Goal: Task Accomplishment & Management: Use online tool/utility

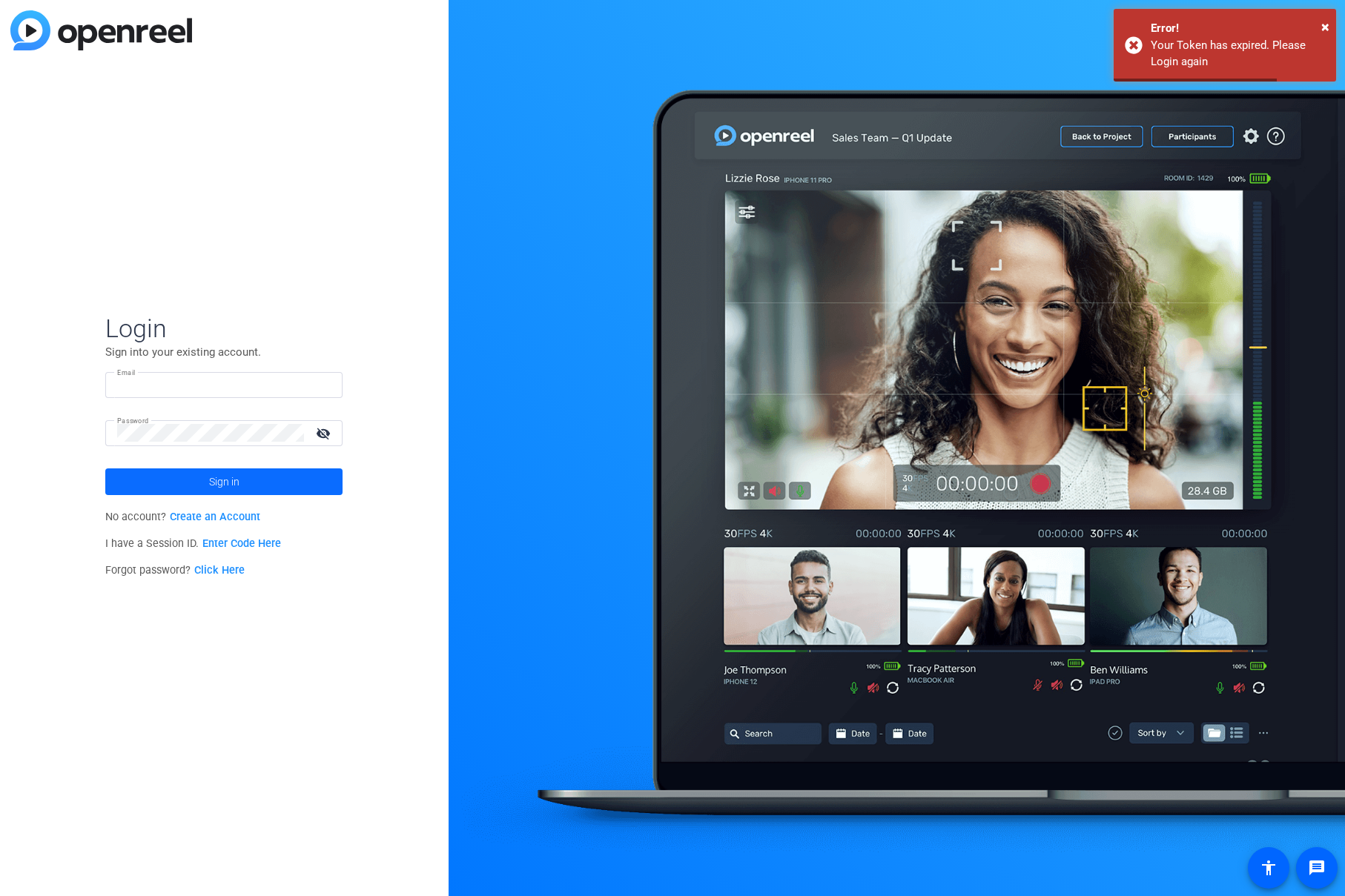
type input "[PERSON_NAME][EMAIL_ADDRESS][PERSON_NAME][DOMAIN_NAME]"
click at [316, 475] on span at bounding box center [224, 481] width 237 height 35
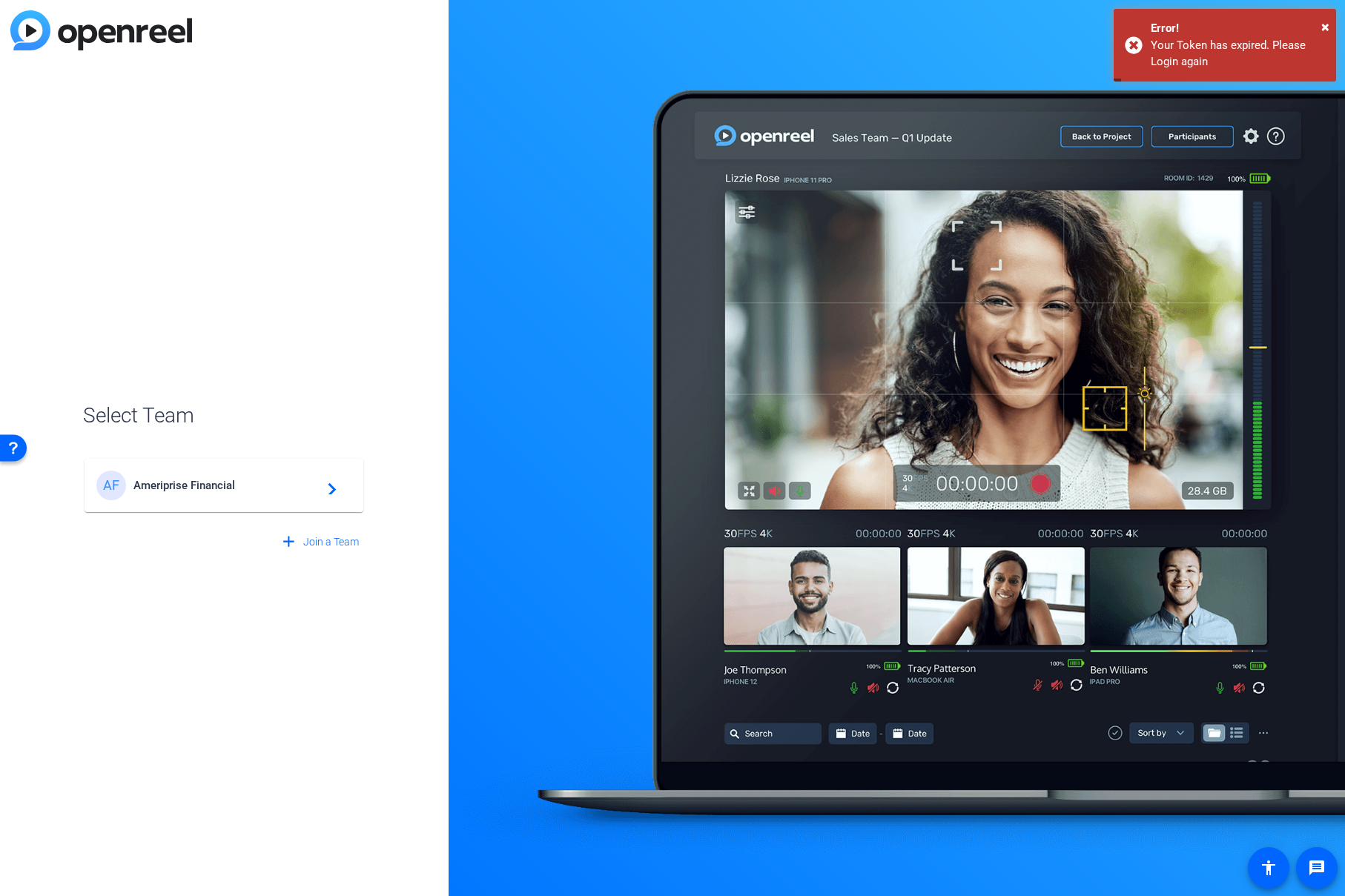
click at [325, 477] on mat-icon "navigate_next" at bounding box center [328, 486] width 18 height 18
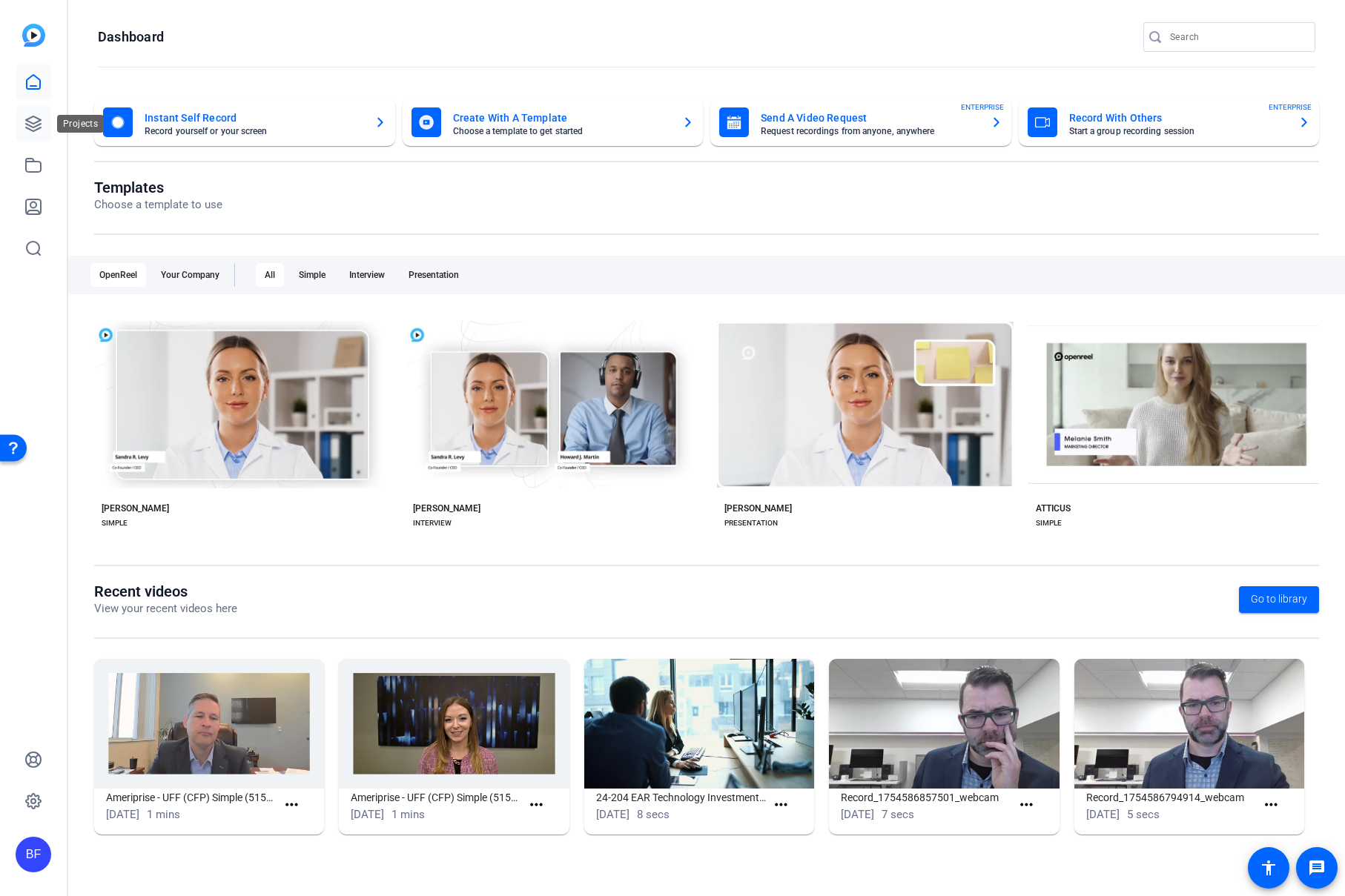
click at [31, 119] on icon at bounding box center [33, 124] width 18 height 18
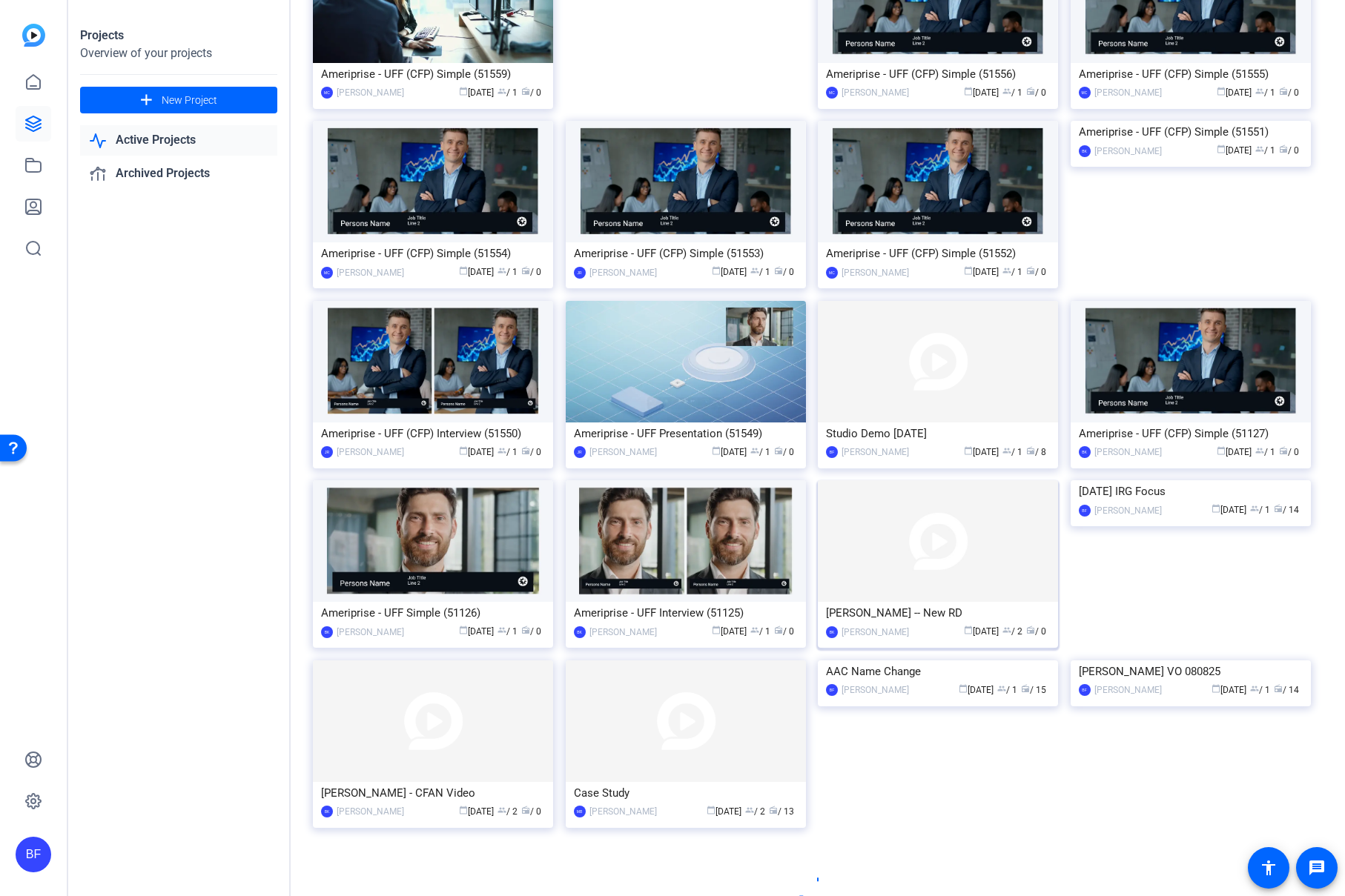
scroll to position [363, 0]
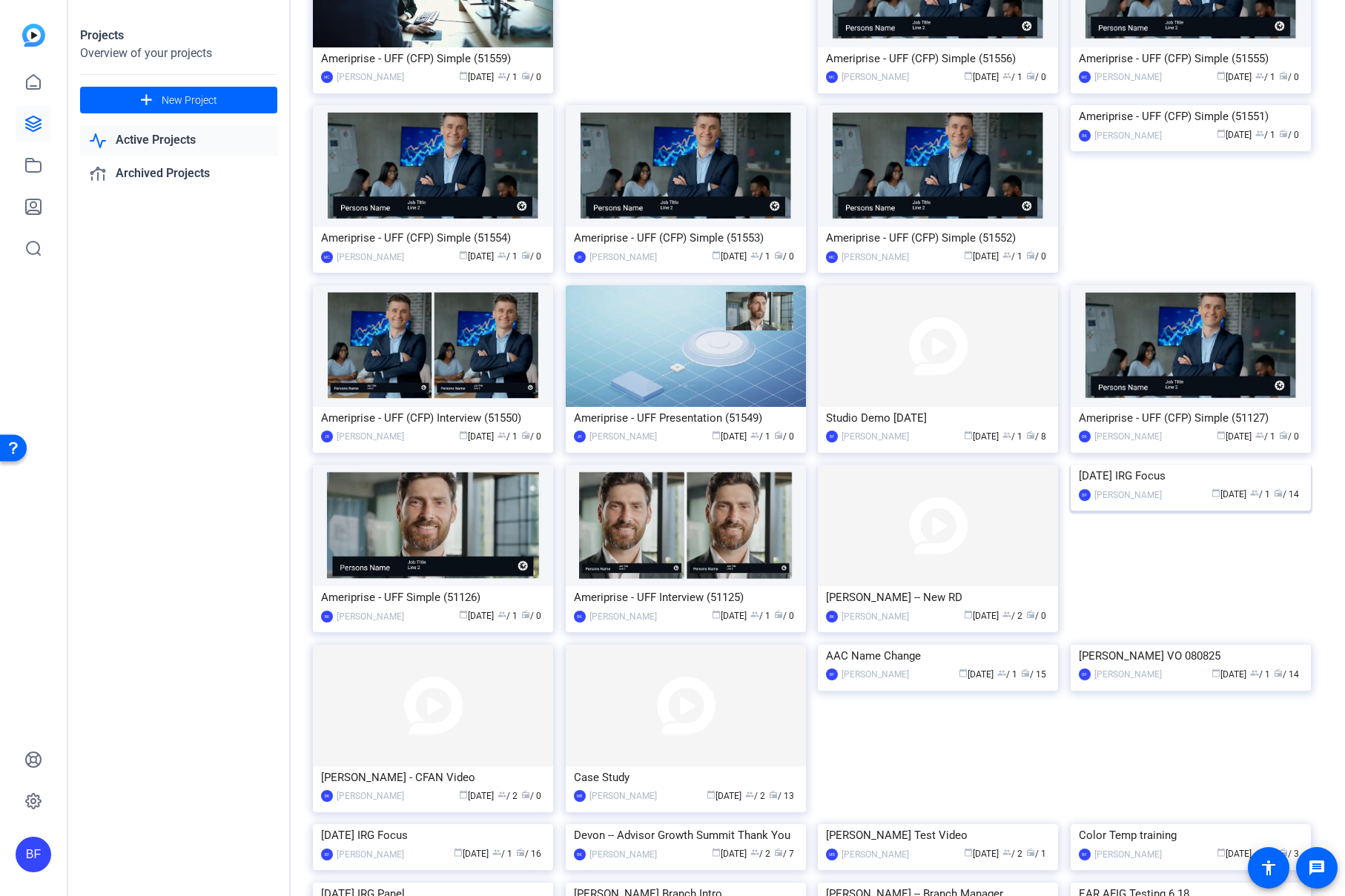
click at [1100, 465] on img at bounding box center [1191, 465] width 240 height 0
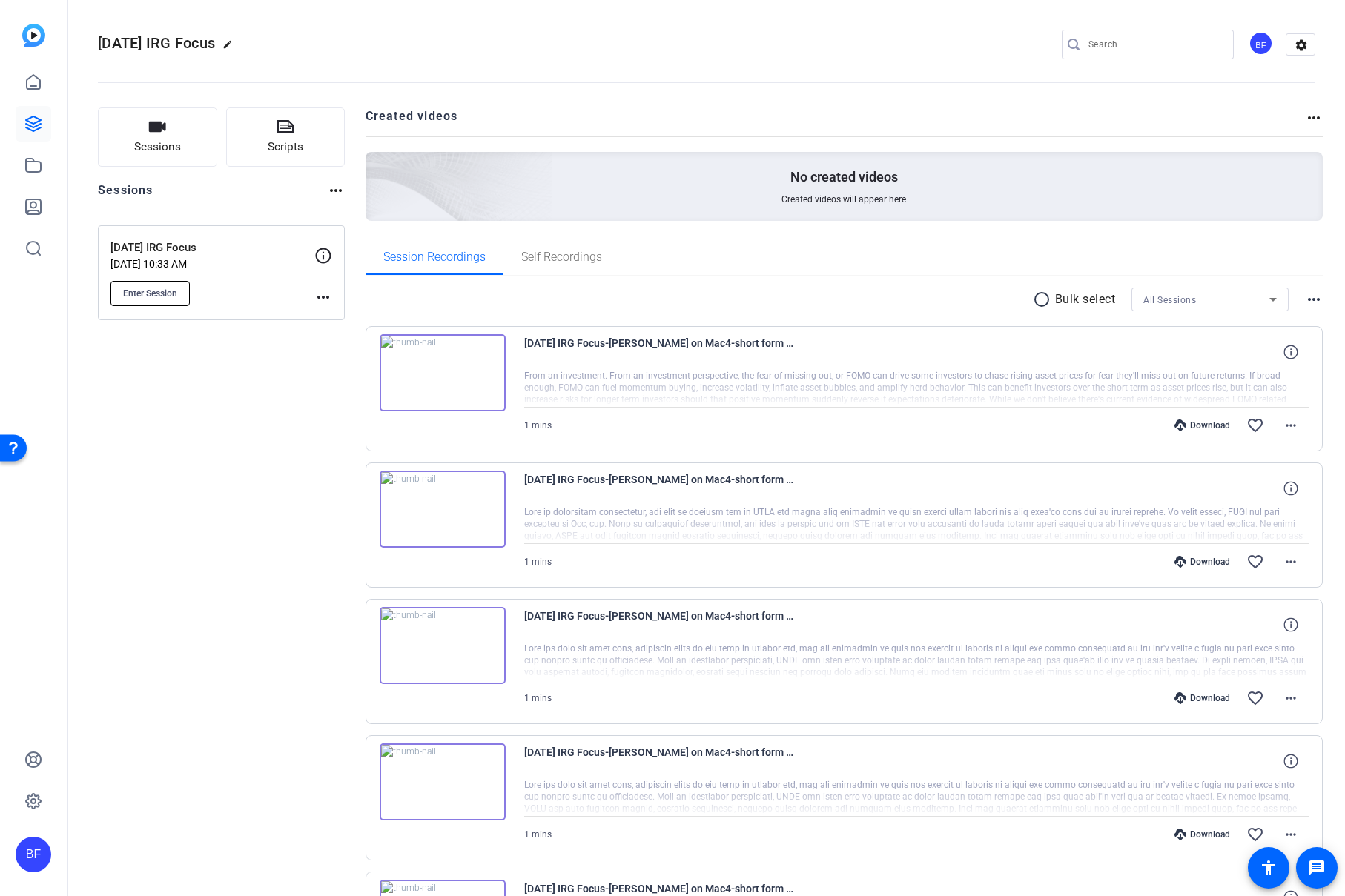
click at [151, 299] on button "Enter Session" at bounding box center [150, 293] width 79 height 25
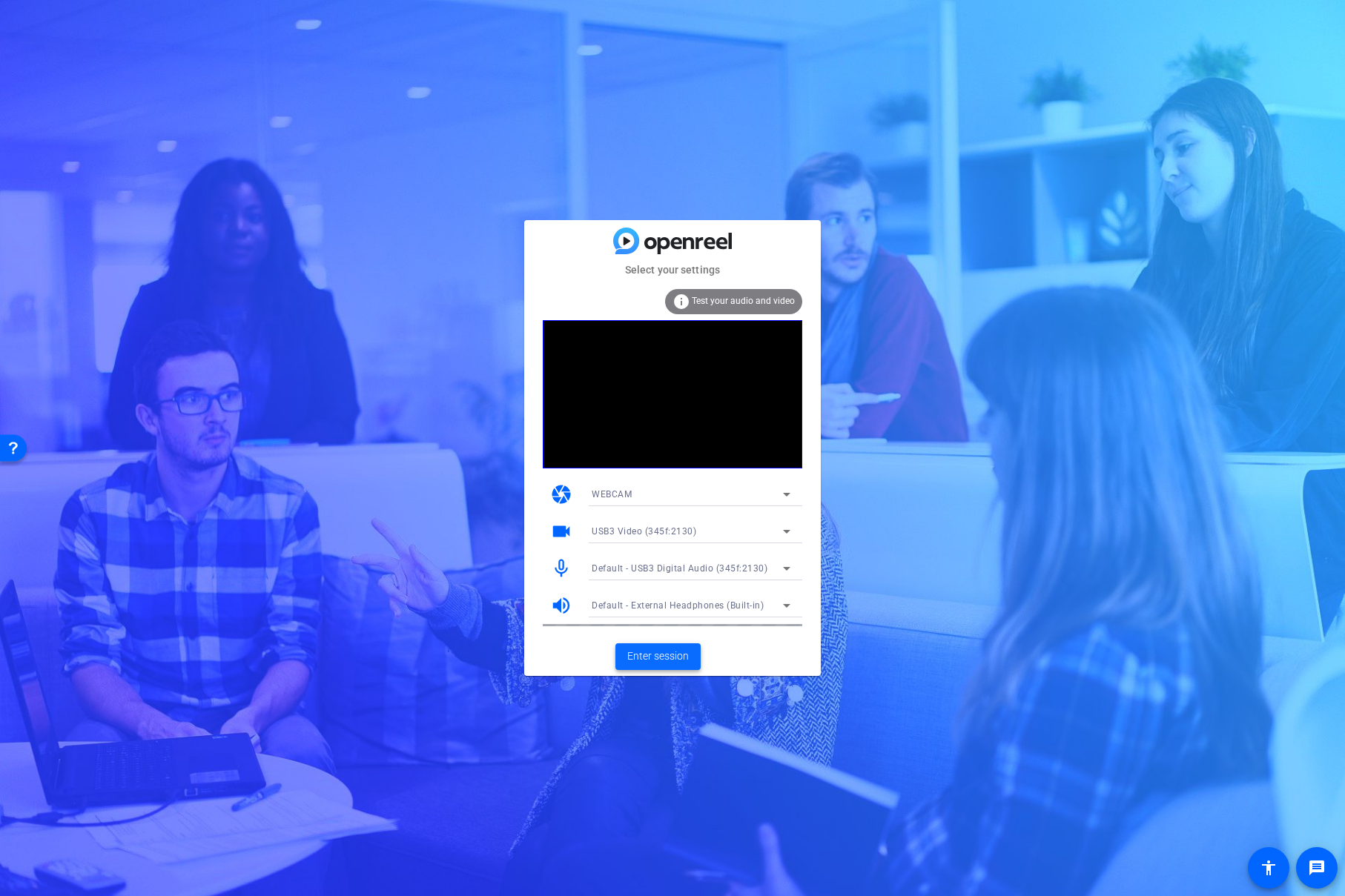
click at [668, 651] on span "Enter session" at bounding box center [658, 656] width 62 height 15
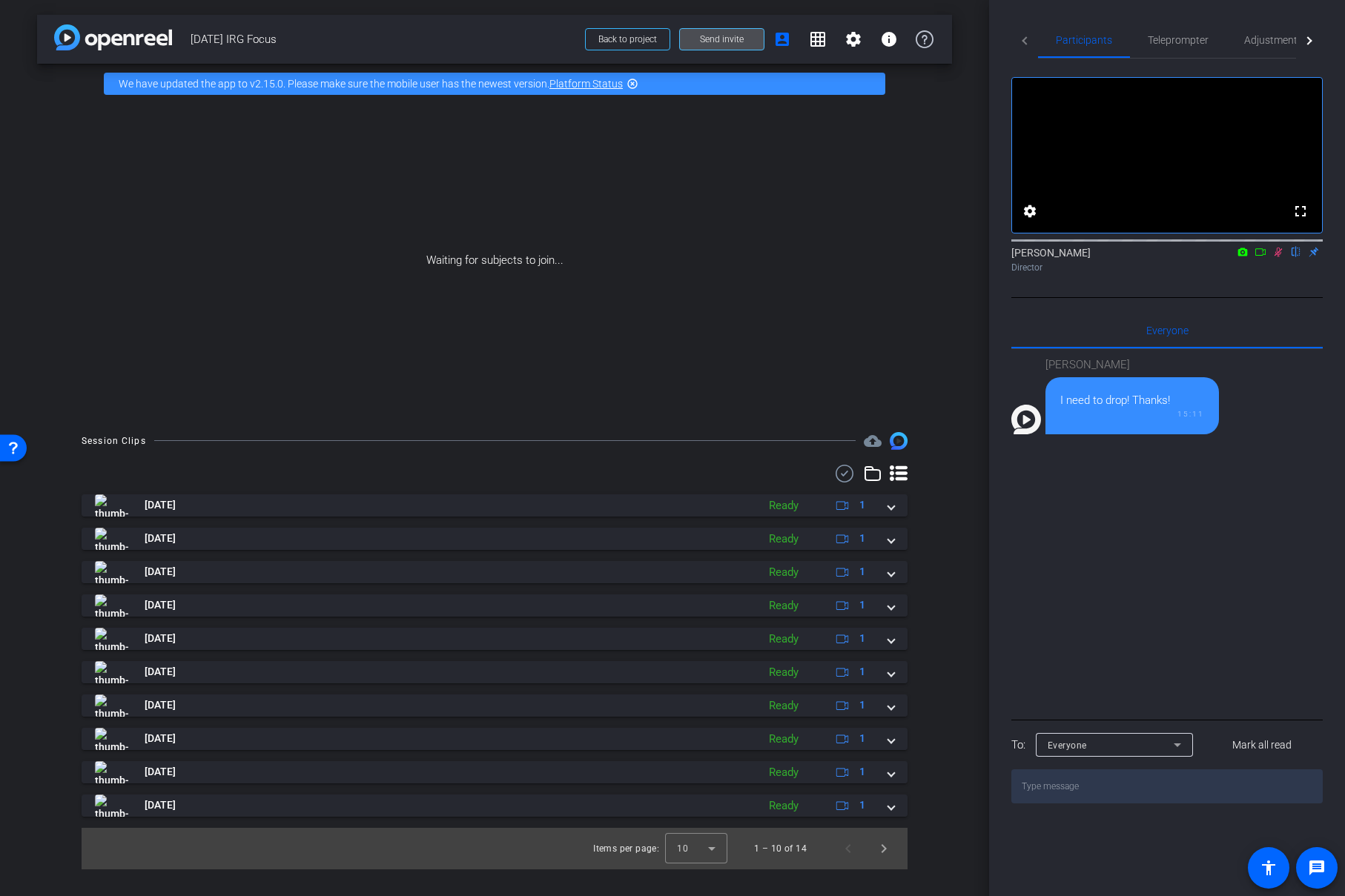
click at [700, 51] on span at bounding box center [722, 39] width 84 height 35
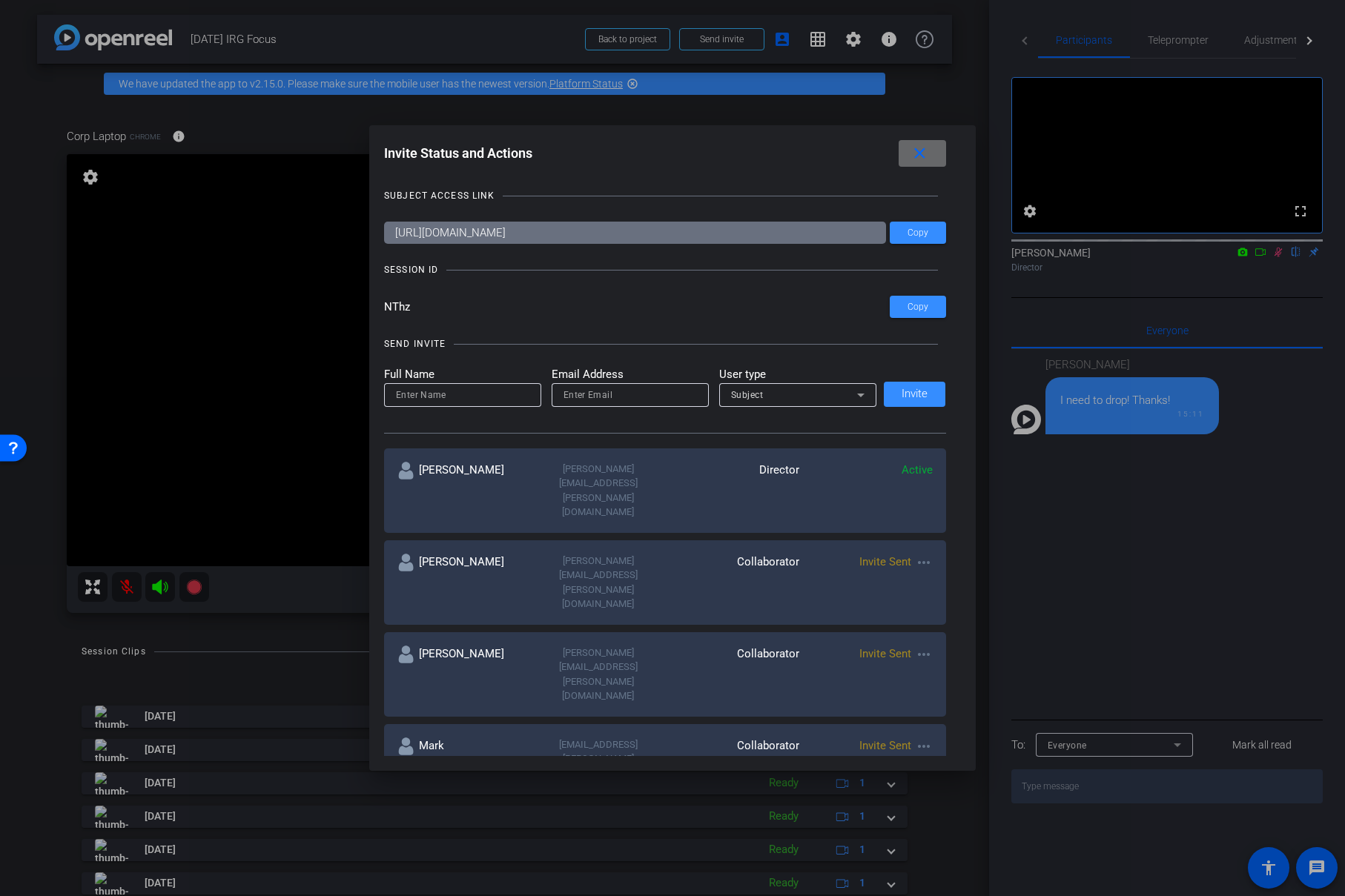
click at [919, 149] on mat-icon "close" at bounding box center [919, 153] width 18 height 18
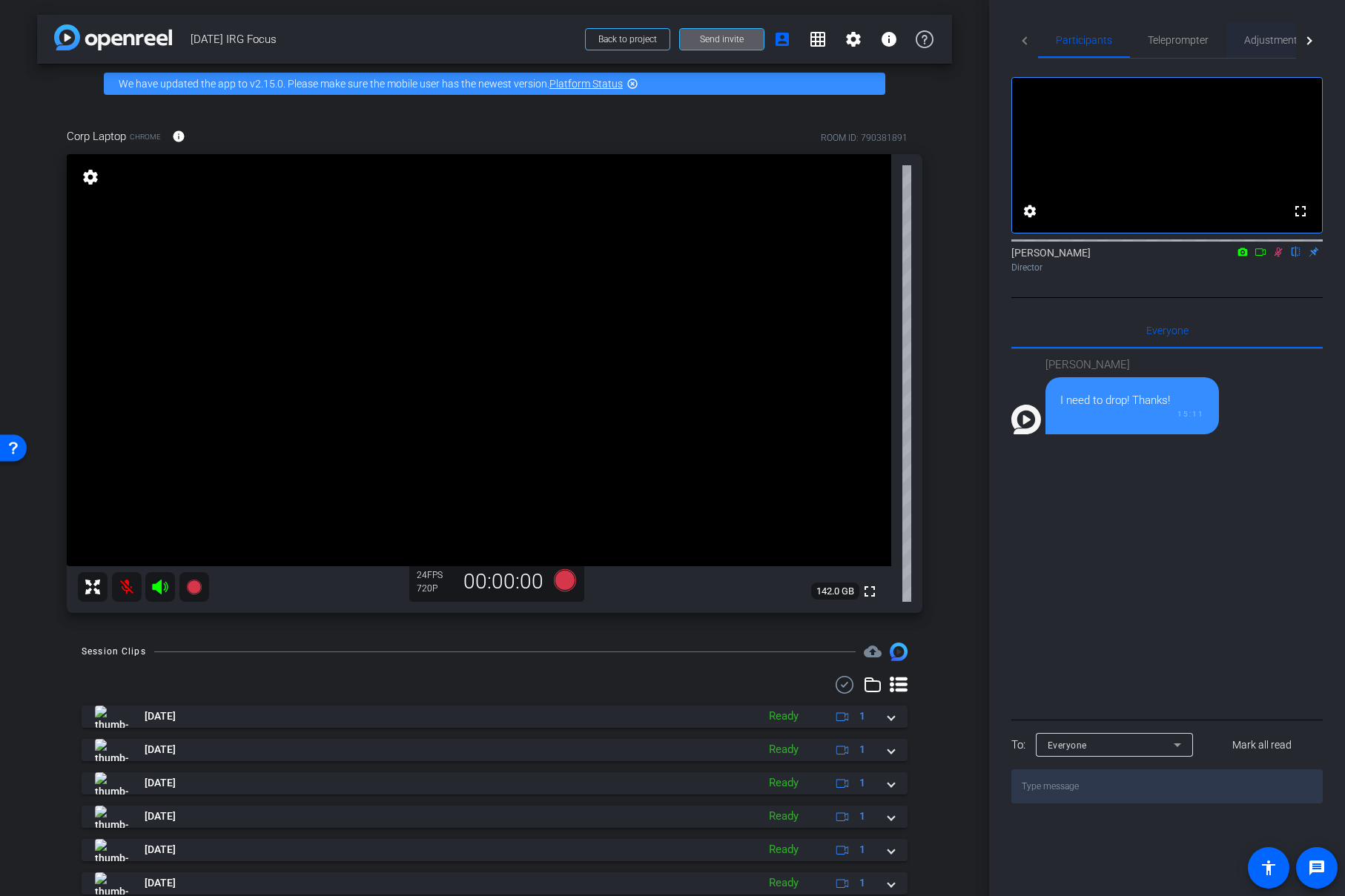
click at [1257, 47] on span "Adjustments" at bounding box center [1274, 39] width 59 height 35
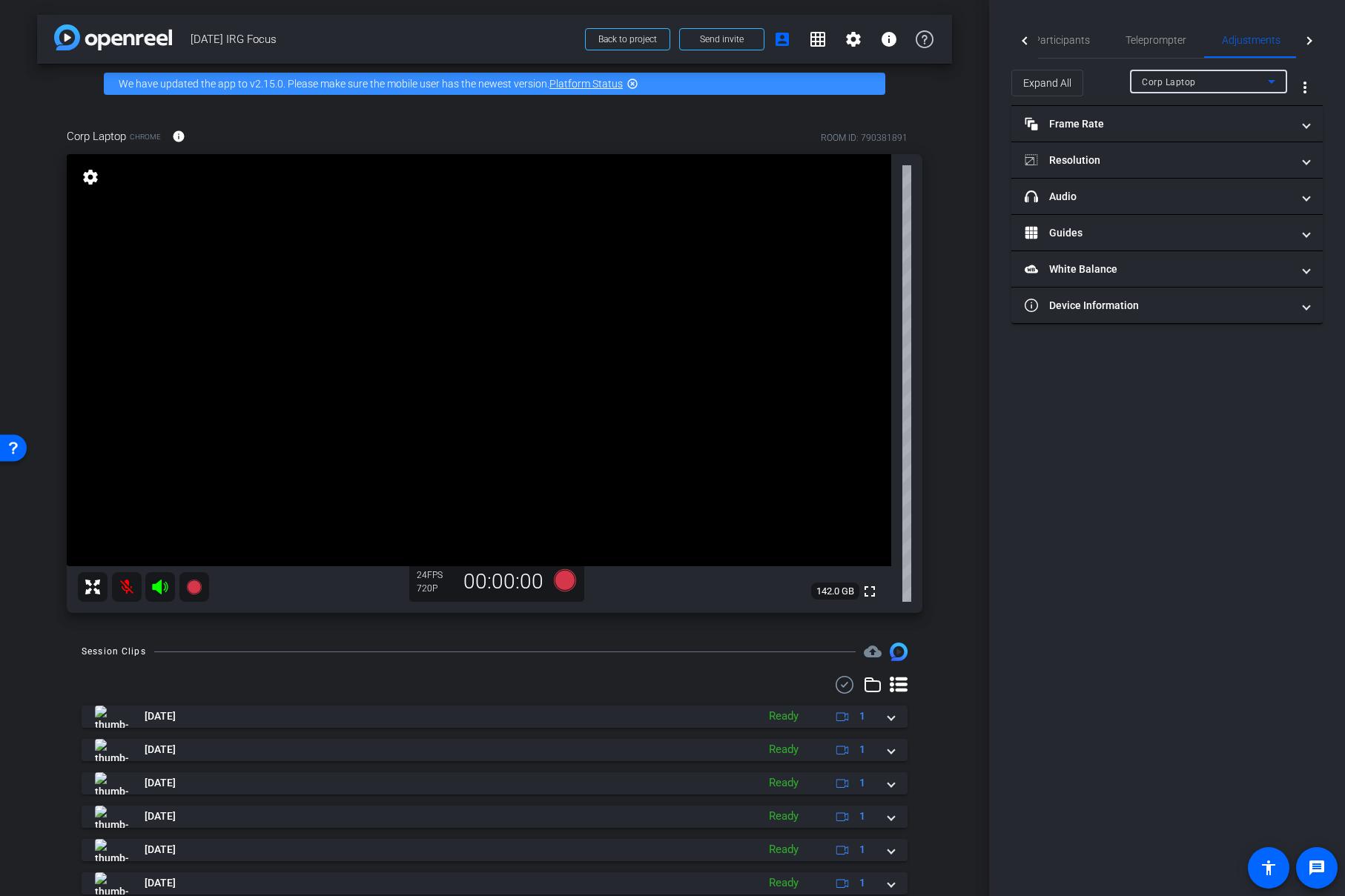
click at [1234, 83] on div "Corp Laptop" at bounding box center [1205, 81] width 126 height 18
click at [1234, 82] on div at bounding box center [672, 448] width 1345 height 896
click at [1167, 146] on mat-expansion-panel-header "Resolution" at bounding box center [1167, 159] width 311 height 35
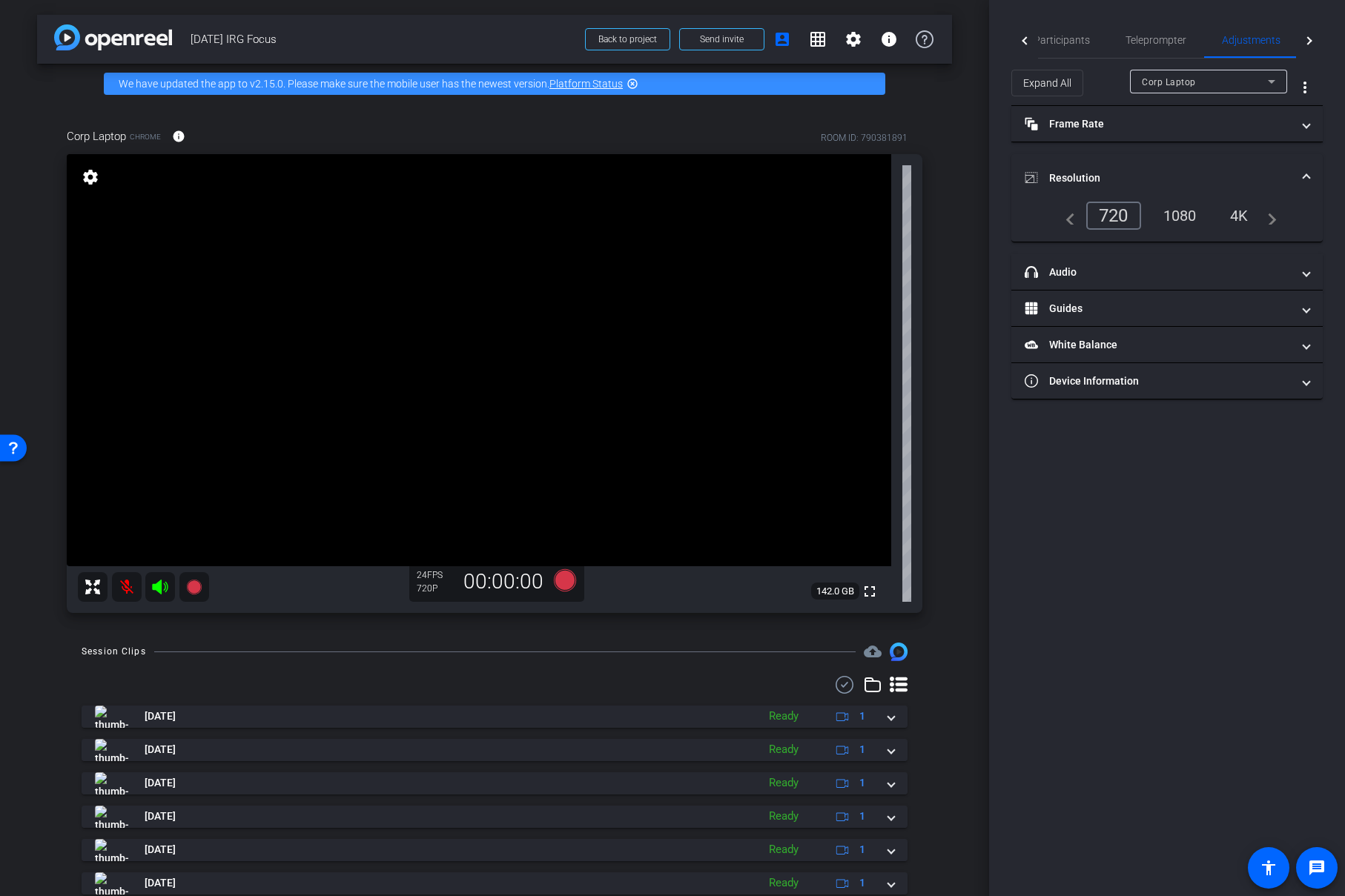
click at [1187, 211] on div "1080" at bounding box center [1180, 215] width 55 height 25
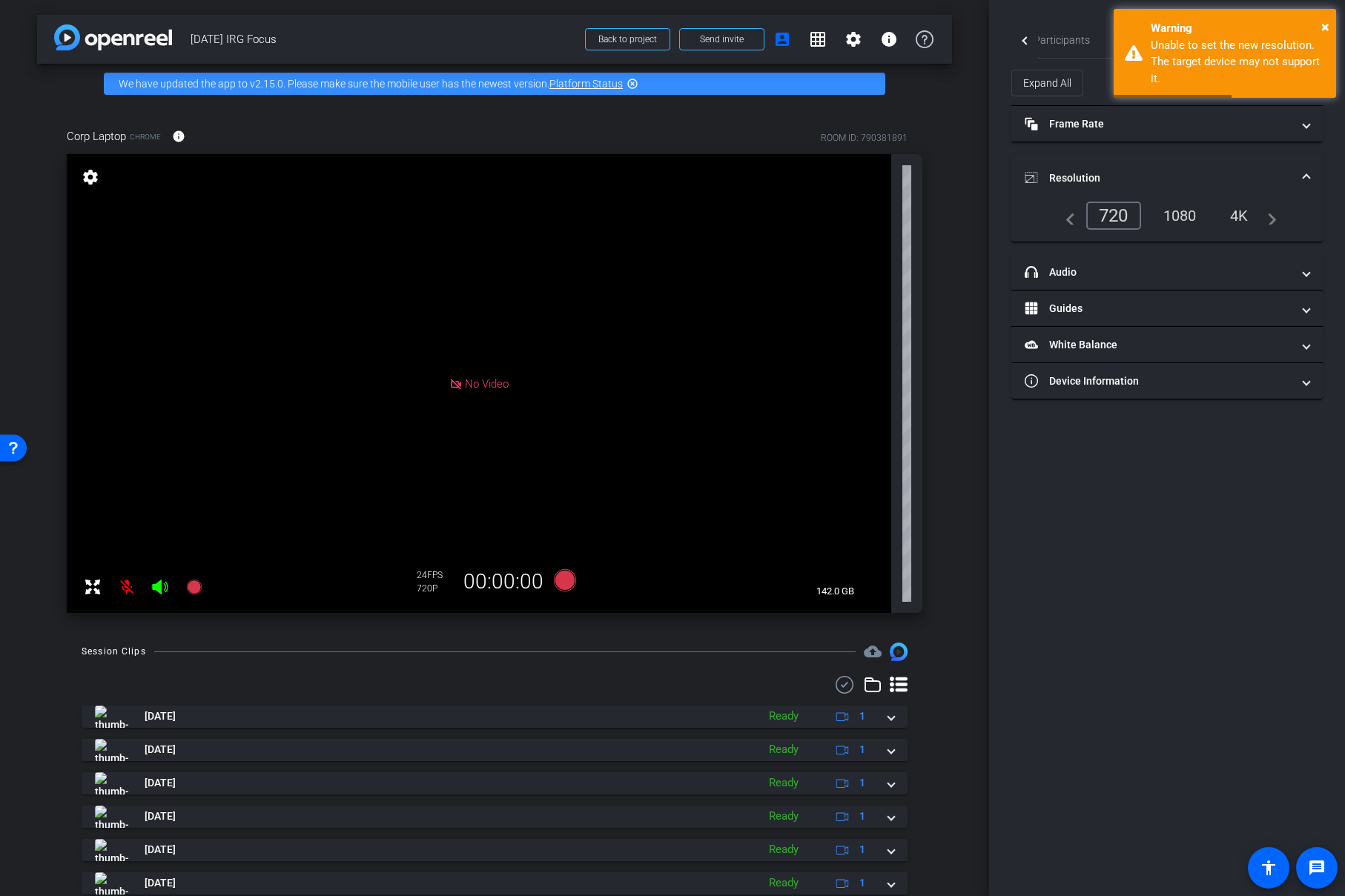
click at [1125, 214] on div "720" at bounding box center [1114, 216] width 55 height 29
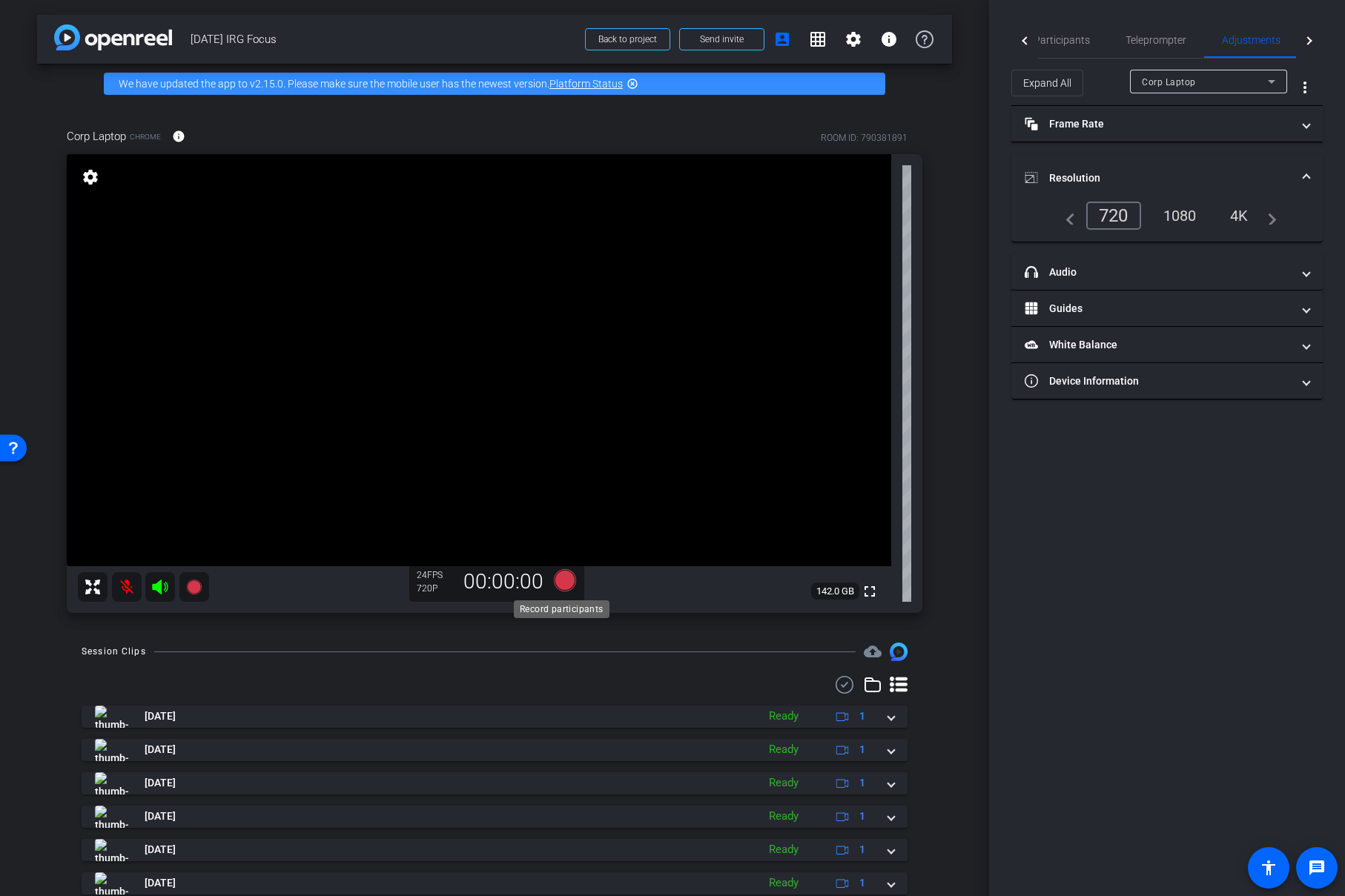
click at [561, 577] on icon at bounding box center [565, 580] width 22 height 22
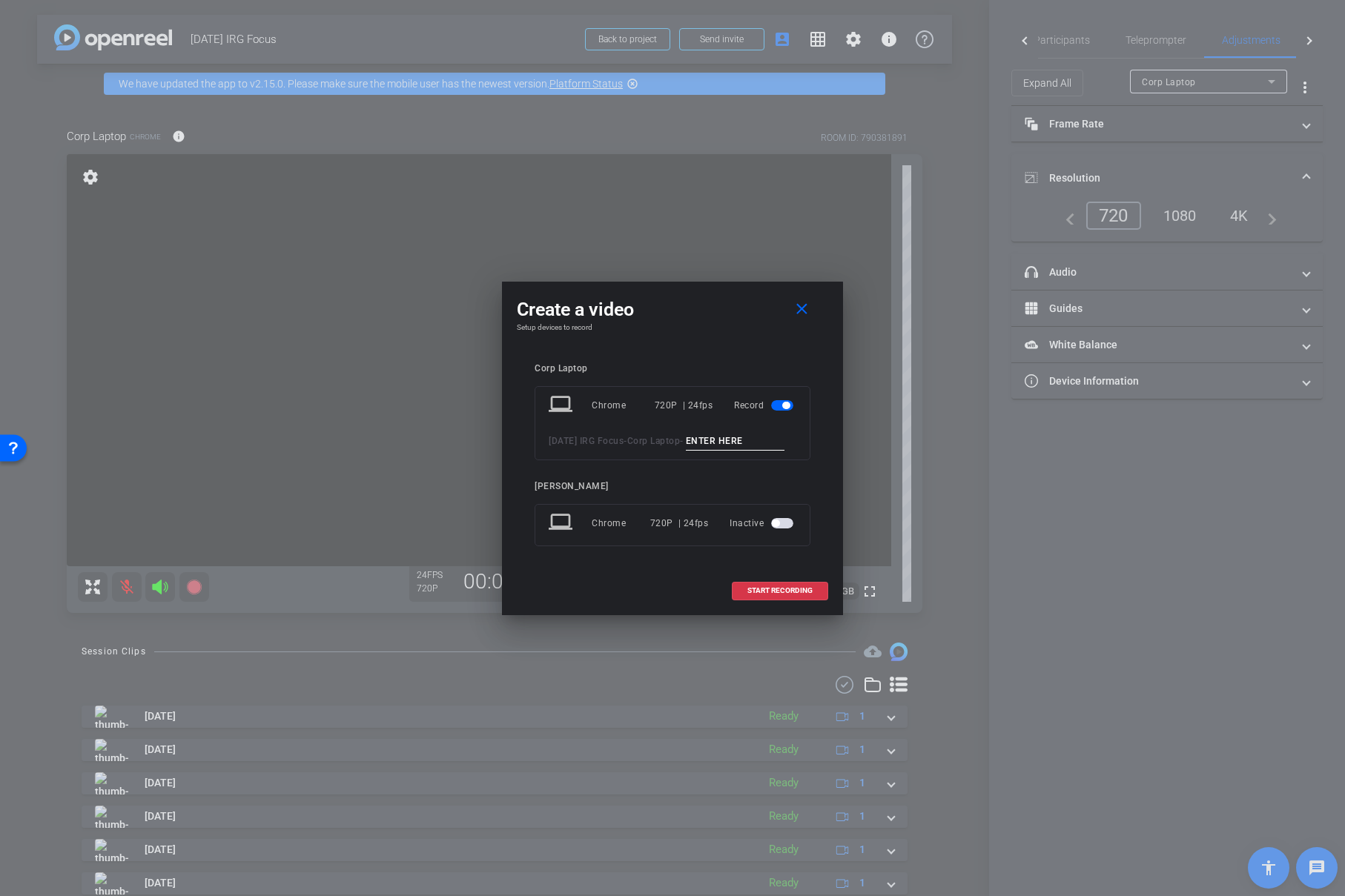
click at [686, 450] on input at bounding box center [735, 441] width 99 height 18
type input "test"
click at [755, 589] on span at bounding box center [780, 590] width 95 height 35
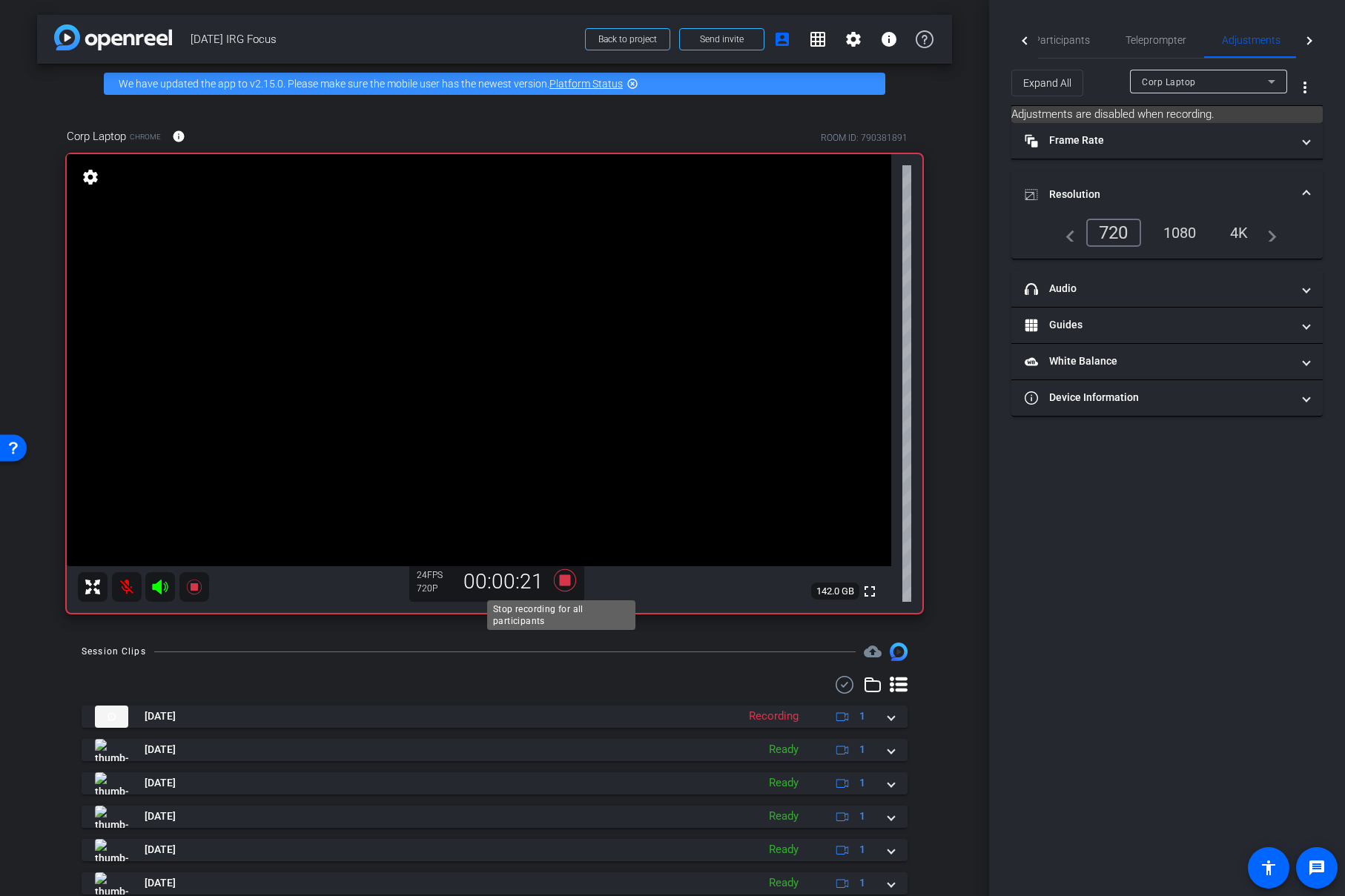
click at [559, 577] on icon at bounding box center [565, 580] width 22 height 22
